Goal: Task Accomplishment & Management: Manage account settings

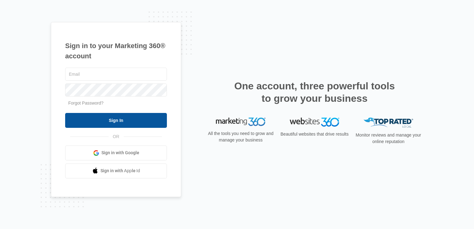
type input "[PERSON_NAME][EMAIL_ADDRESS][DOMAIN_NAME]"
click at [108, 121] on input "Sign In" at bounding box center [116, 120] width 102 height 15
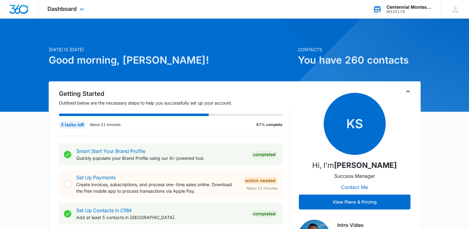
click at [403, 9] on div "Centennial Montessori" at bounding box center [409, 7] width 45 height 5
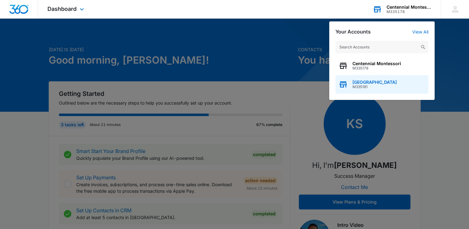
click at [399, 86] on div "[GEOGRAPHIC_DATA] M335181" at bounding box center [382, 84] width 93 height 19
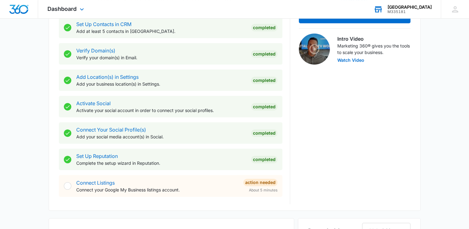
scroll to position [341, 0]
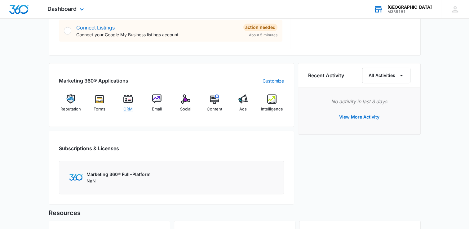
click at [128, 98] on img at bounding box center [127, 98] width 9 height 9
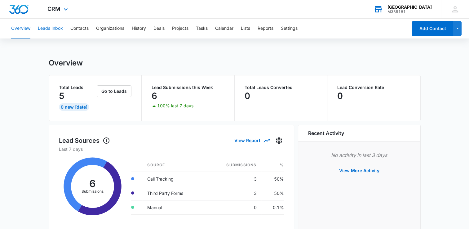
click at [56, 27] on button "Leads Inbox" at bounding box center [50, 29] width 25 height 20
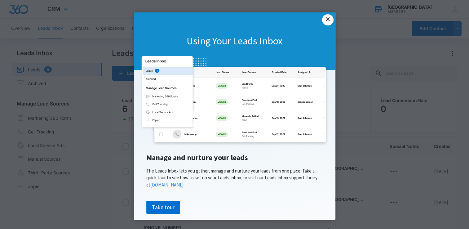
click at [323, 18] on link "×" at bounding box center [327, 19] width 11 height 11
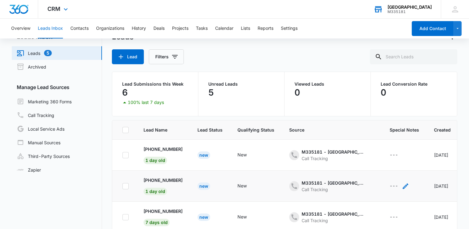
scroll to position [31, 0]
click at [463, 144] on main "Leads Inbox Leads 5 Archived Manage Lead Sources Marketing 360 Forms Call Track…" at bounding box center [234, 146] width 469 height 228
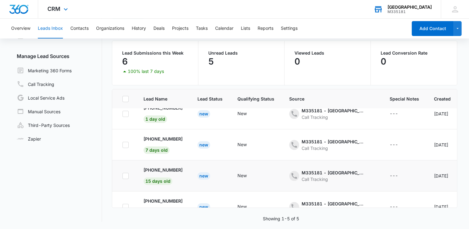
scroll to position [60, 0]
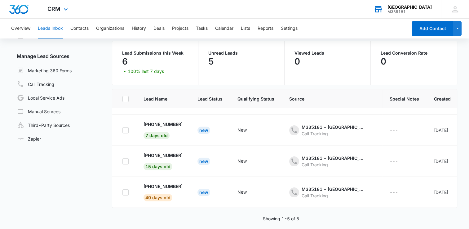
click at [463, 74] on main "Leads Inbox Leads 5 Archived Manage Lead Sources Marketing 360 Forms Call Track…" at bounding box center [234, 115] width 469 height 228
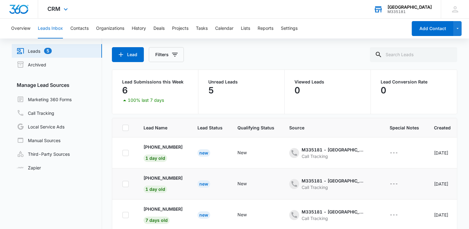
scroll to position [0, 0]
